Goal: Find specific page/section: Find specific page/section

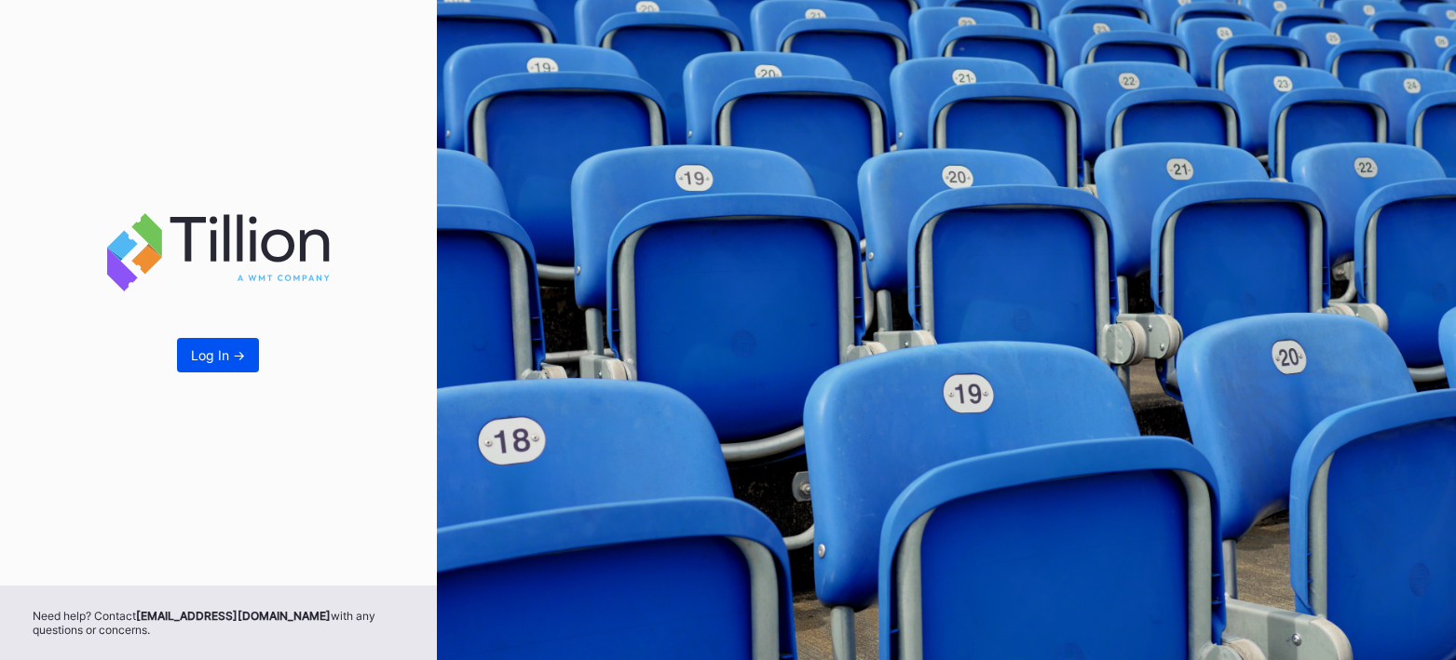
click at [214, 364] on button "Log In ->" at bounding box center [218, 355] width 82 height 34
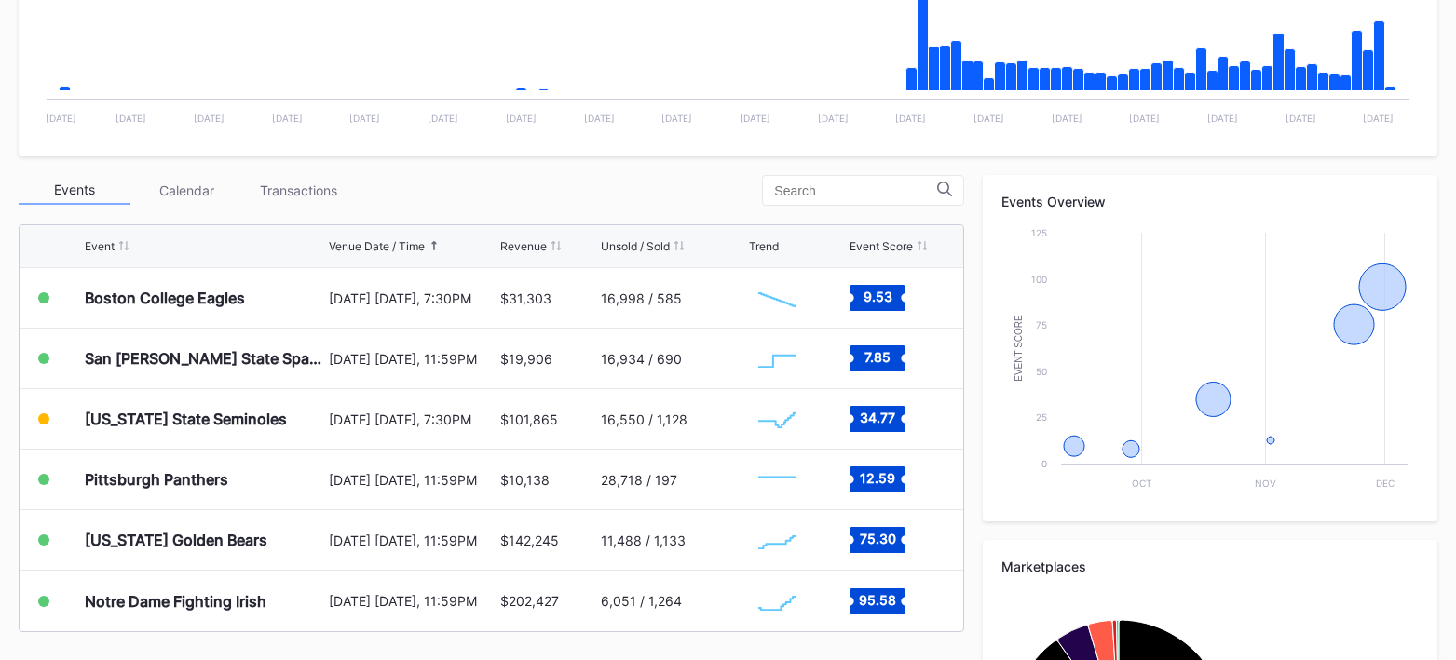
scroll to position [612, 0]
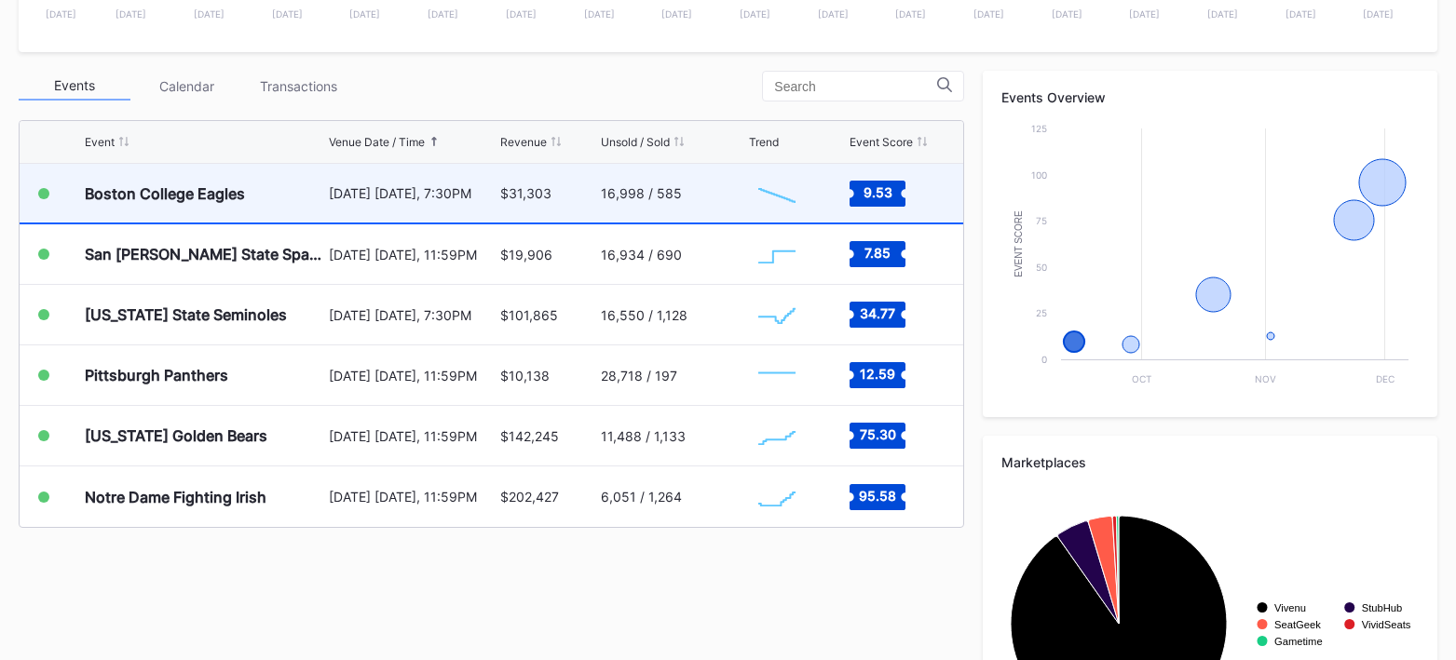
scroll to position [606, 0]
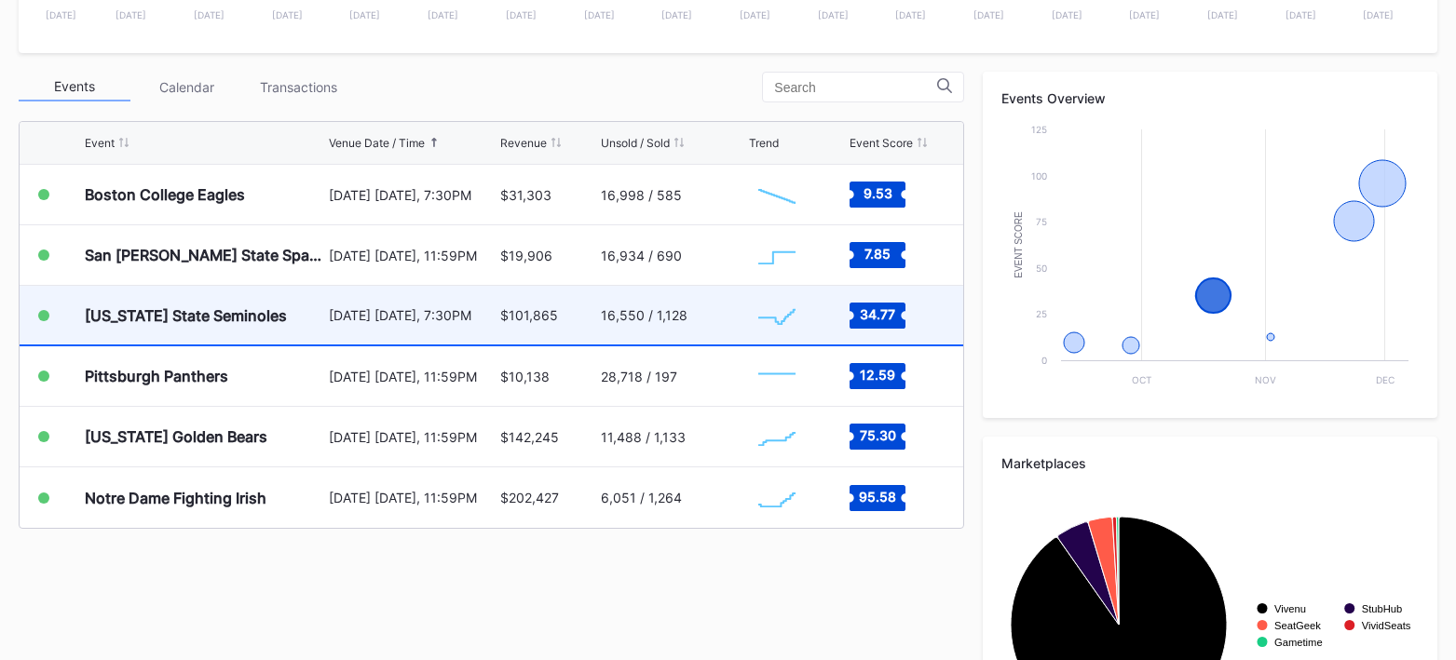
click at [141, 315] on div "[US_STATE] State Seminoles" at bounding box center [186, 315] width 202 height 19
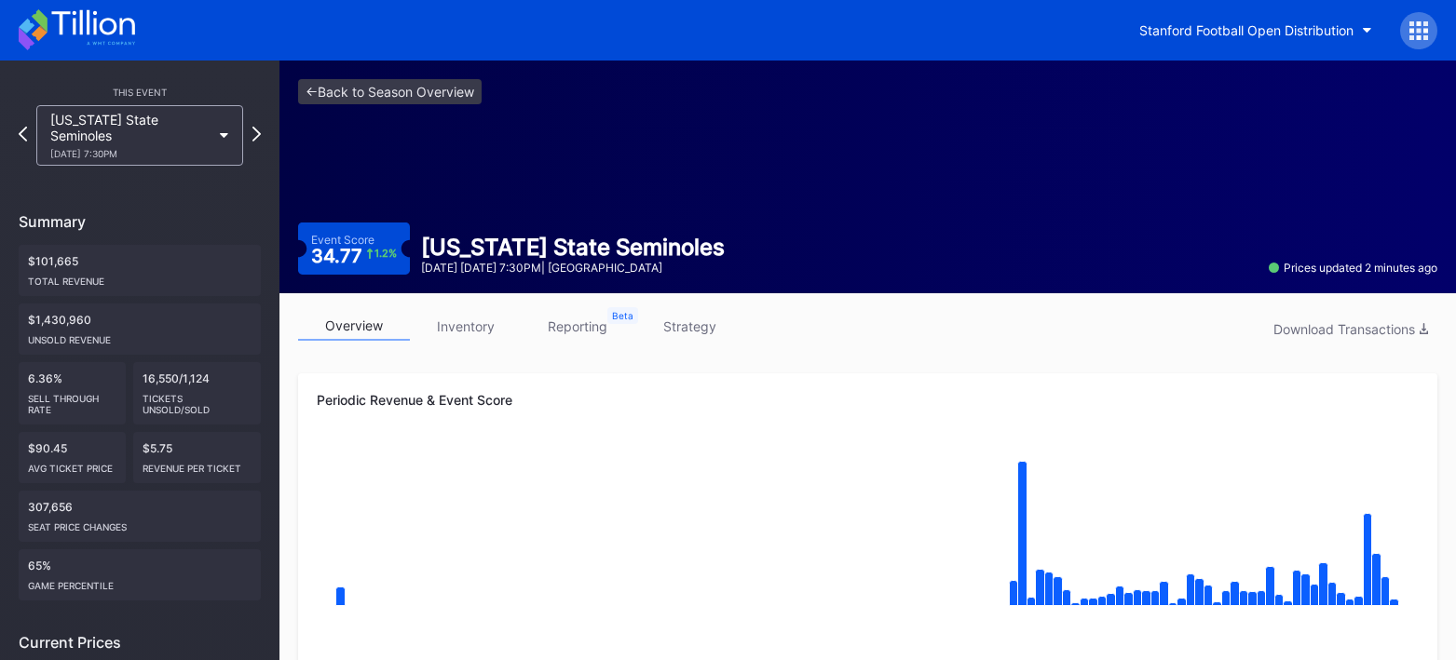
click at [872, 93] on div "<- Back to Season Overview" at bounding box center [867, 91] width 1139 height 25
